Goal: Task Accomplishment & Management: Use online tool/utility

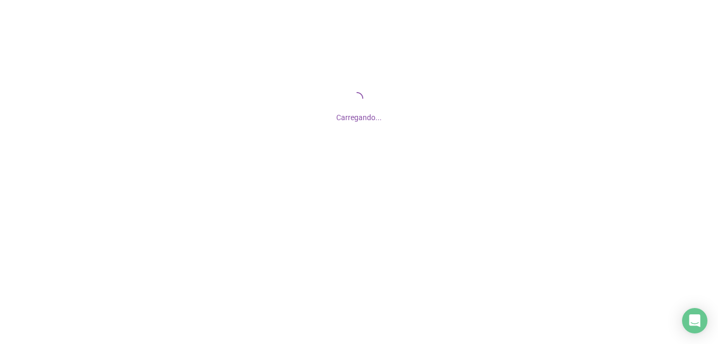
click at [317, 227] on div at bounding box center [359, 172] width 718 height 344
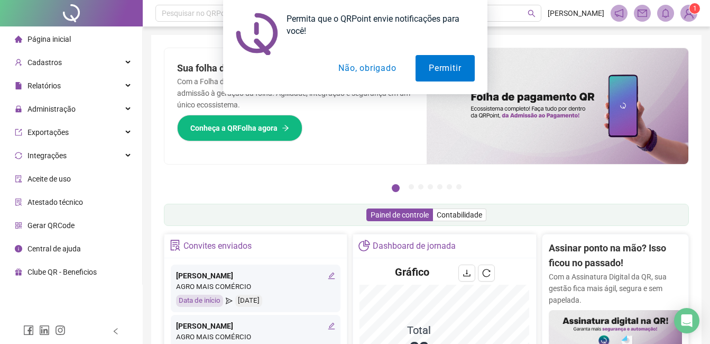
click at [353, 72] on button "Não, obrigado" at bounding box center [367, 68] width 84 height 26
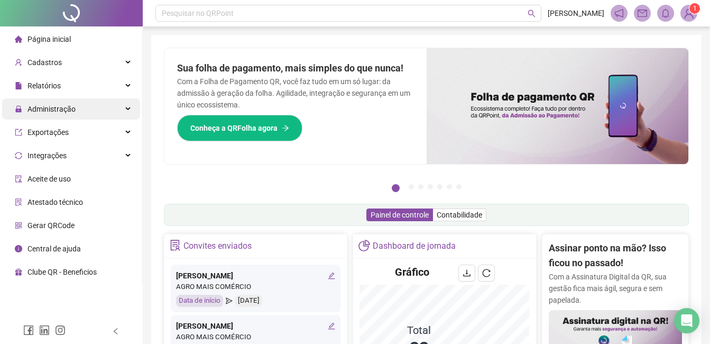
click at [57, 114] on span "Administração" at bounding box center [45, 108] width 61 height 21
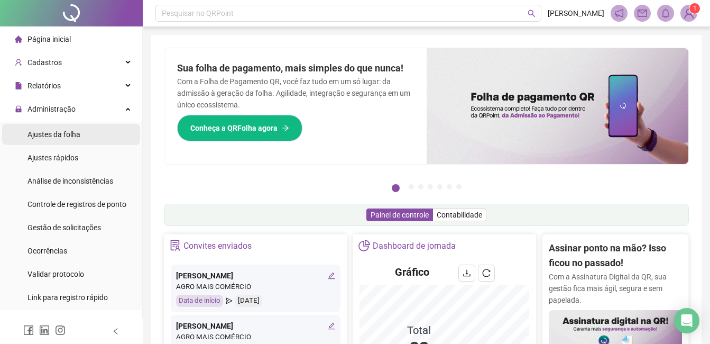
click at [59, 134] on span "Ajustes da folha" at bounding box center [53, 134] width 53 height 8
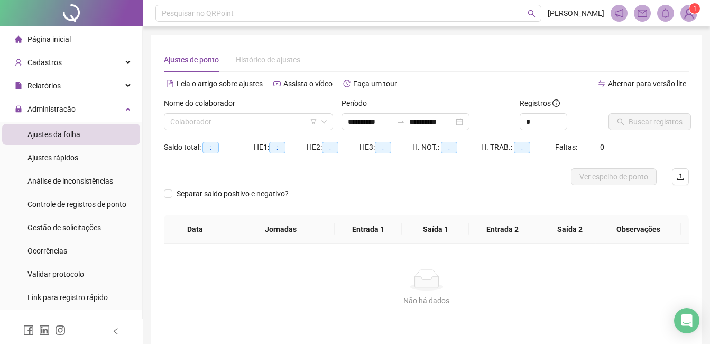
type input "**********"
click at [209, 120] on input "search" at bounding box center [243, 122] width 147 height 16
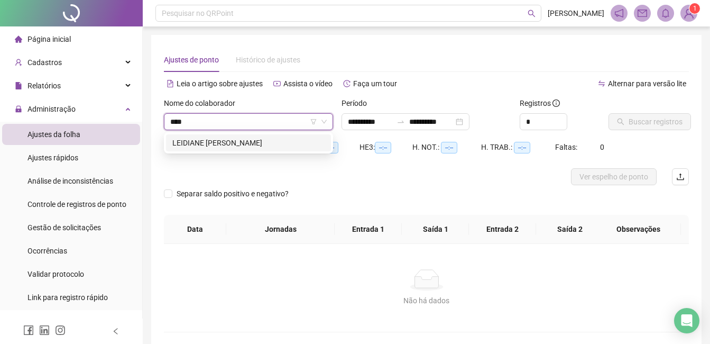
type input "*****"
click at [207, 142] on div "LEIDIANE [PERSON_NAME]" at bounding box center [248, 143] width 152 height 12
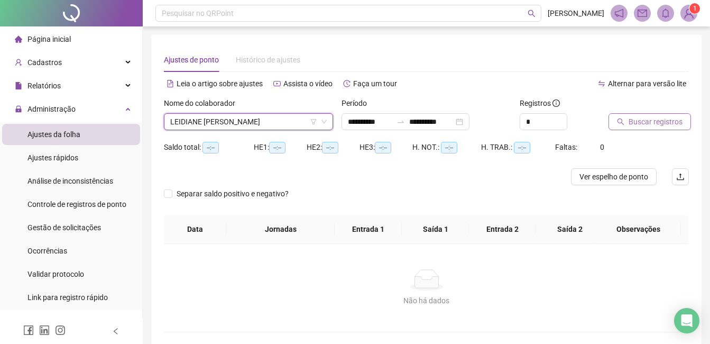
click at [632, 126] on span "Buscar registros" at bounding box center [656, 122] width 54 height 12
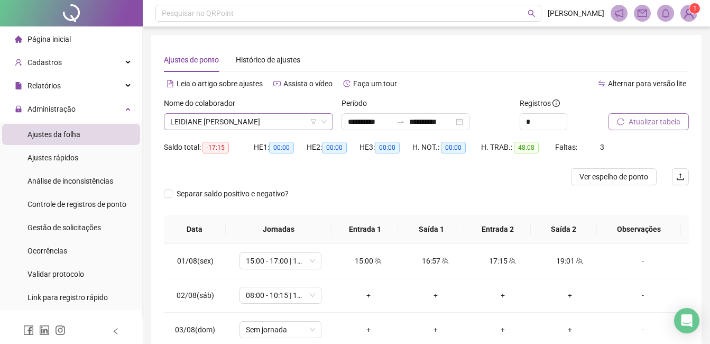
click at [252, 120] on span "LEIDIANE [PERSON_NAME]" at bounding box center [248, 122] width 157 height 16
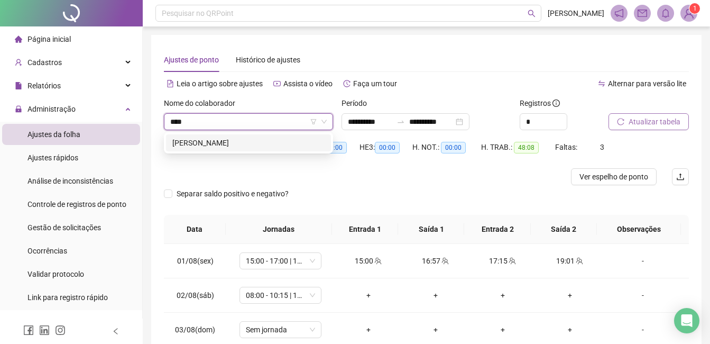
type input "*****"
click at [252, 144] on div "[PERSON_NAME]" at bounding box center [248, 143] width 152 height 12
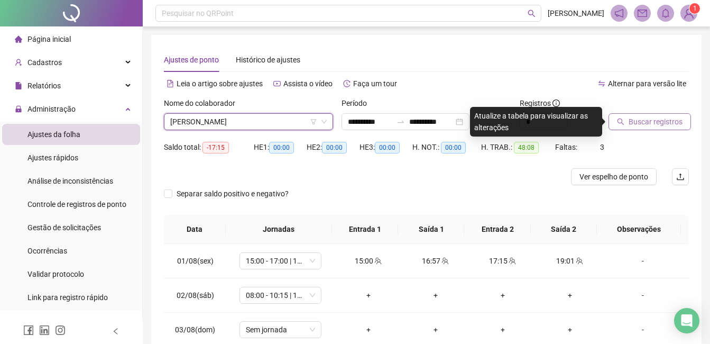
click at [645, 123] on span "Buscar registros" at bounding box center [656, 122] width 54 height 12
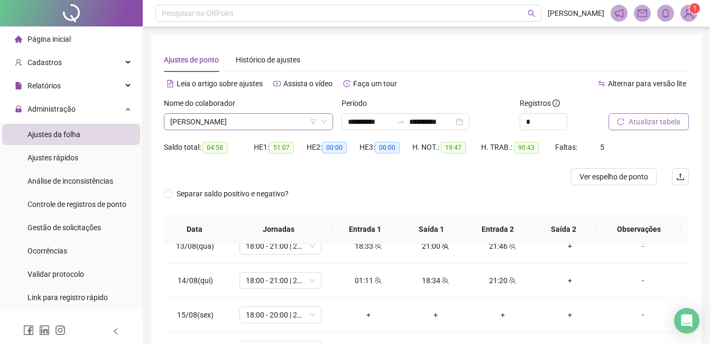
click at [208, 119] on span "[PERSON_NAME]" at bounding box center [248, 122] width 157 height 16
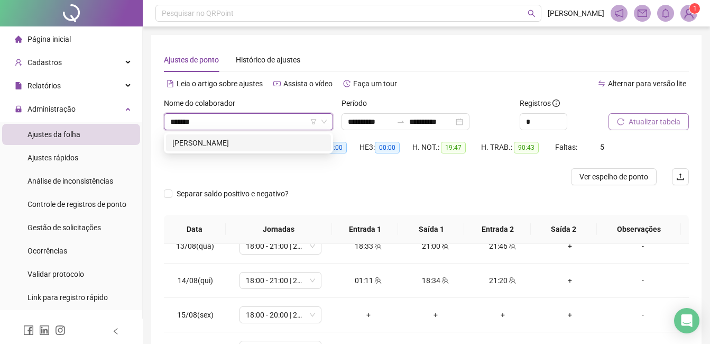
type input "********"
click at [201, 147] on div "[PERSON_NAME]" at bounding box center [248, 143] width 152 height 12
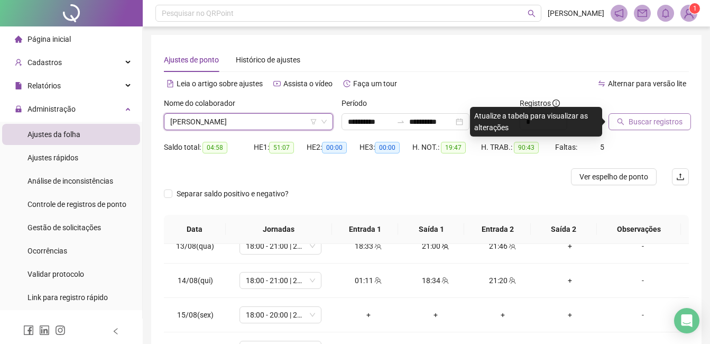
click at [669, 125] on span "Buscar registros" at bounding box center [656, 122] width 54 height 12
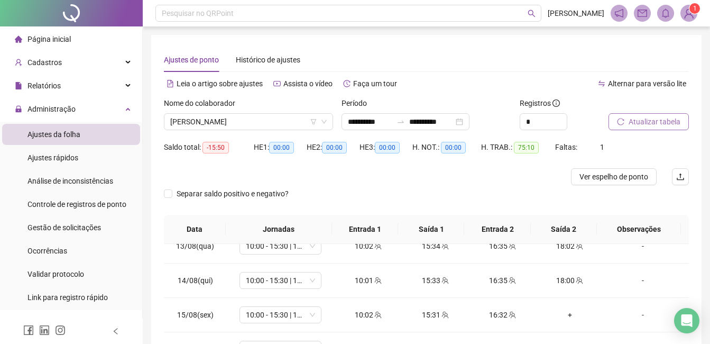
click at [664, 122] on span "Atualizar tabela" at bounding box center [655, 122] width 52 height 12
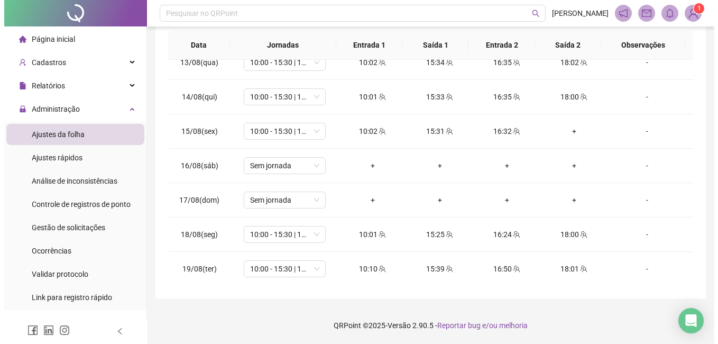
scroll to position [427, 0]
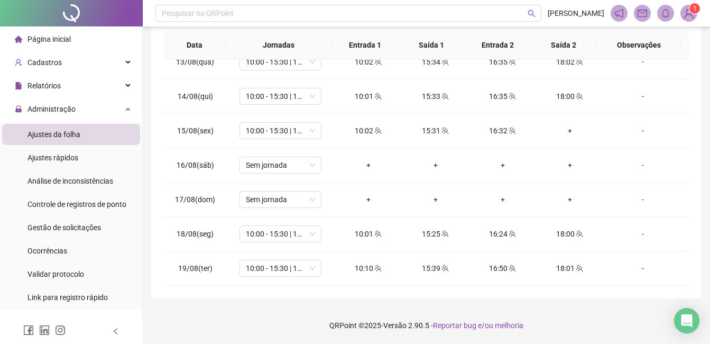
click at [689, 14] on img at bounding box center [689, 13] width 16 height 16
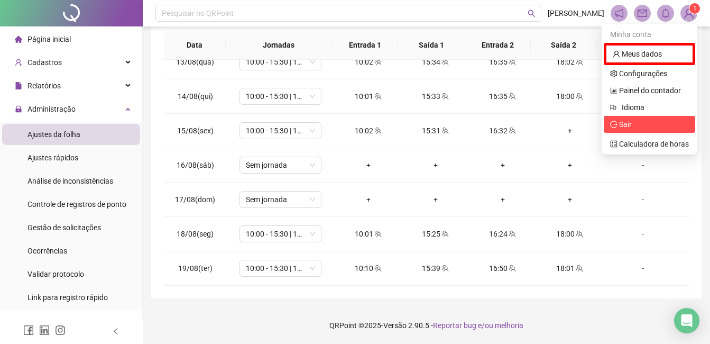
click at [617, 124] on icon "logout" at bounding box center [613, 124] width 7 height 7
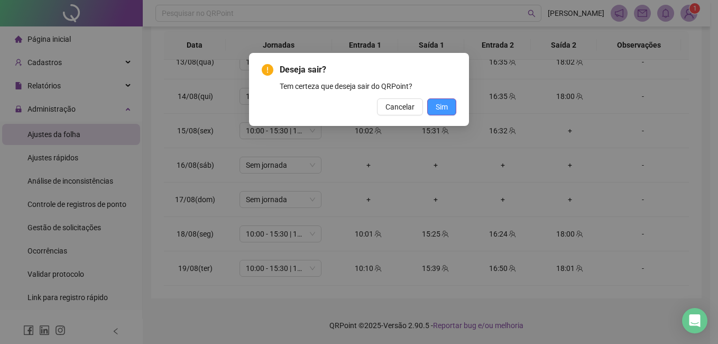
click at [444, 103] on span "Sim" at bounding box center [442, 107] width 12 height 12
